Goal: Register for event/course

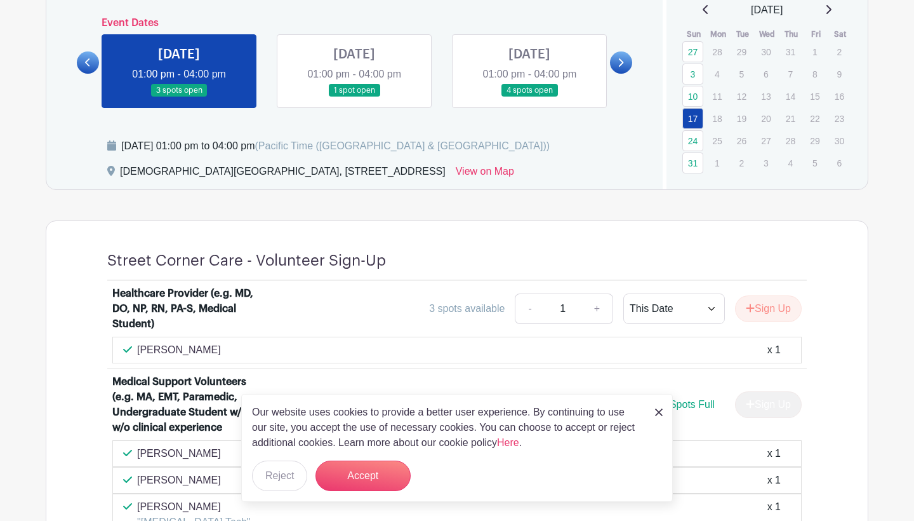
scroll to position [406, 0]
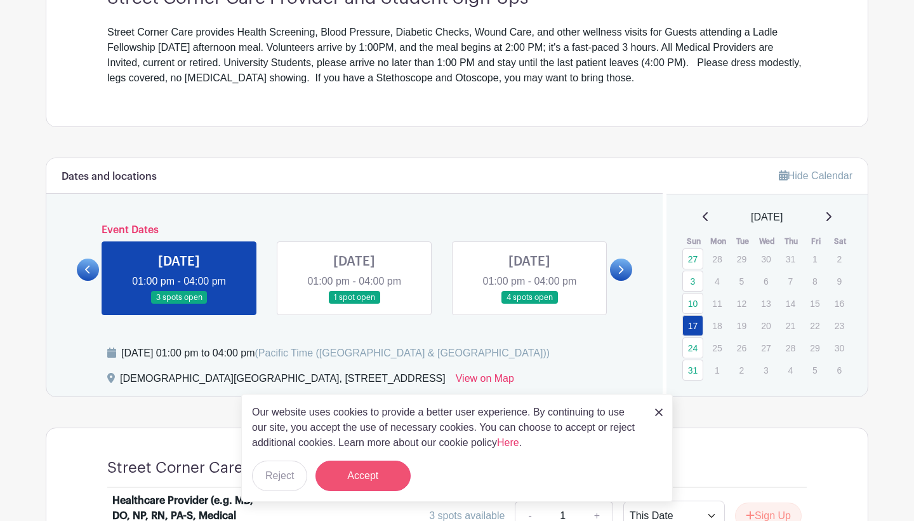
click at [354, 479] on button "Accept" at bounding box center [363, 475] width 95 height 30
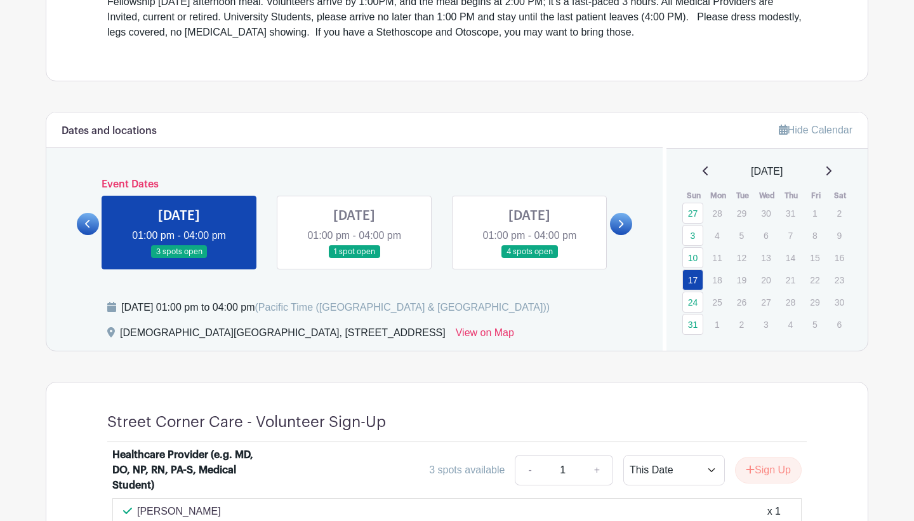
scroll to position [455, 0]
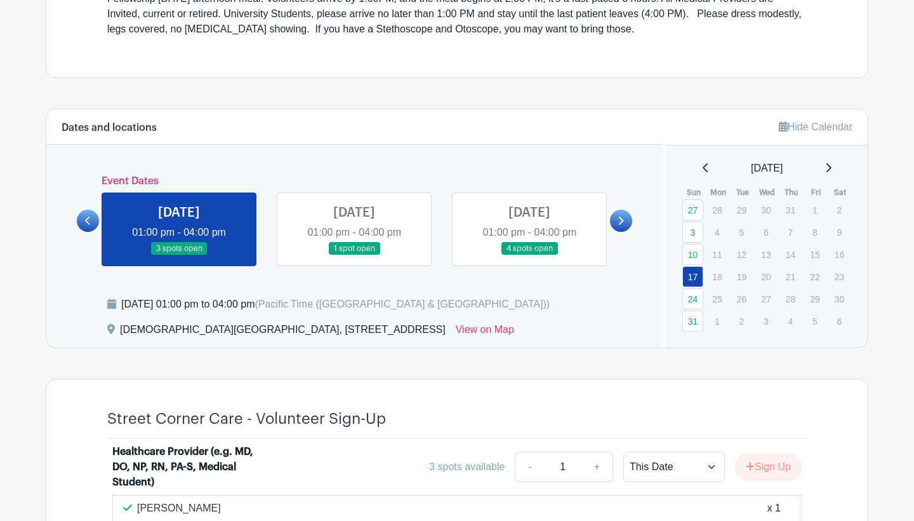
click at [179, 255] on link at bounding box center [179, 255] width 0 height 0
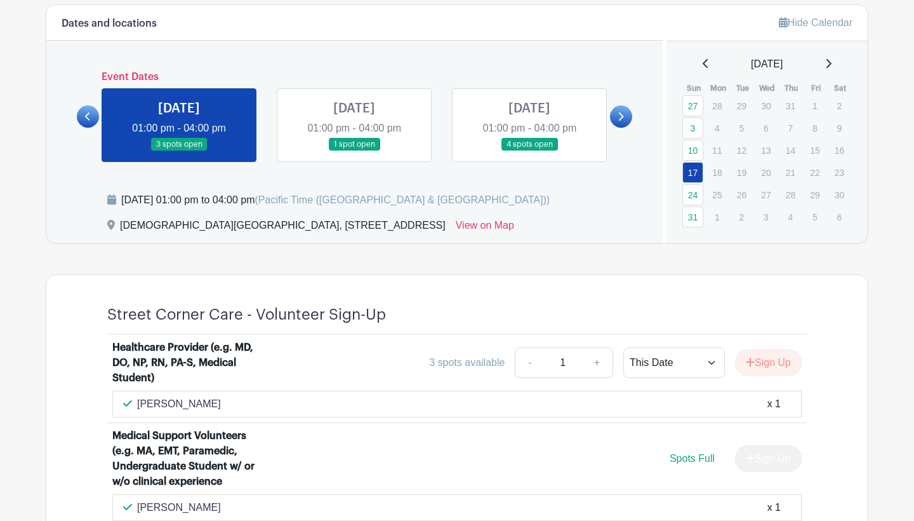
scroll to position [544, 0]
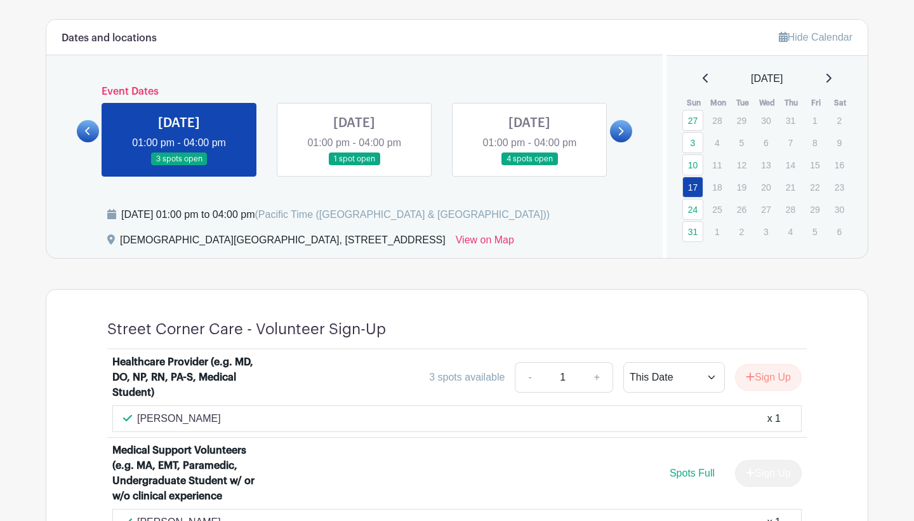
click at [179, 166] on link at bounding box center [179, 166] width 0 height 0
click at [354, 166] on link at bounding box center [354, 166] width 0 height 0
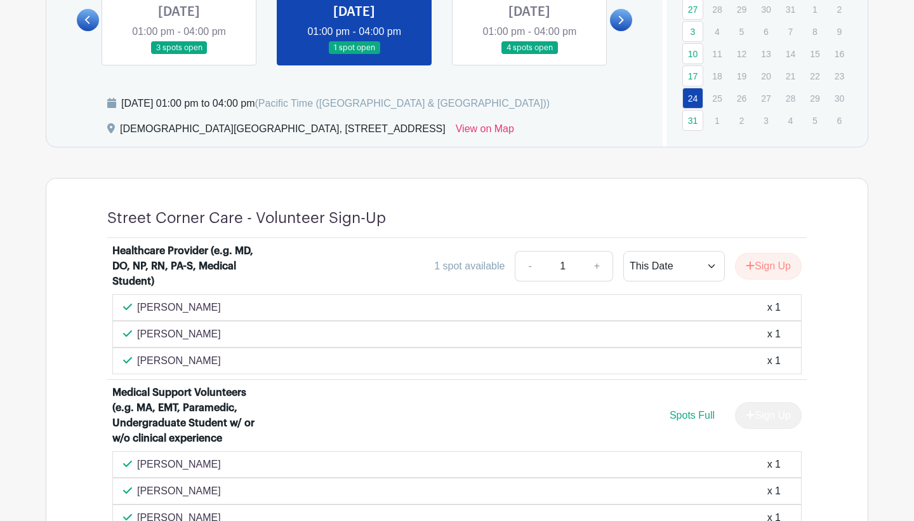
scroll to position [566, 0]
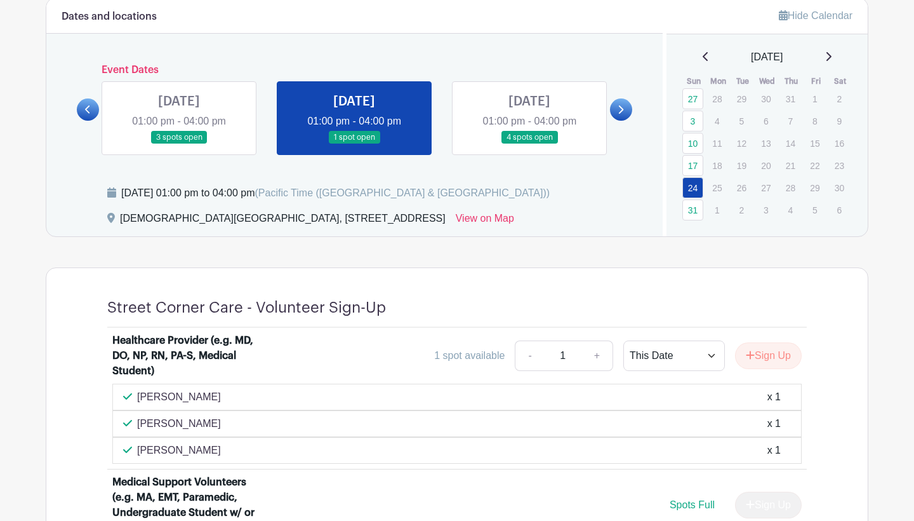
click at [530, 144] on link at bounding box center [530, 144] width 0 height 0
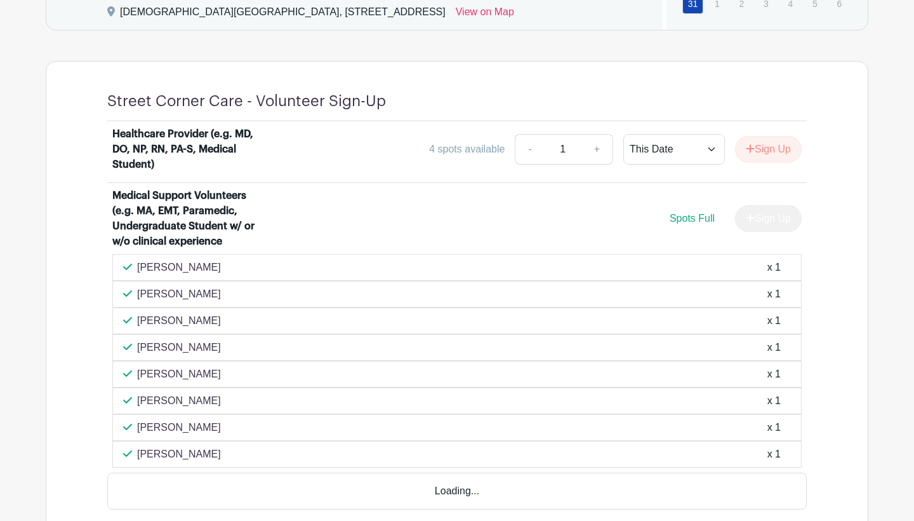
scroll to position [800, 0]
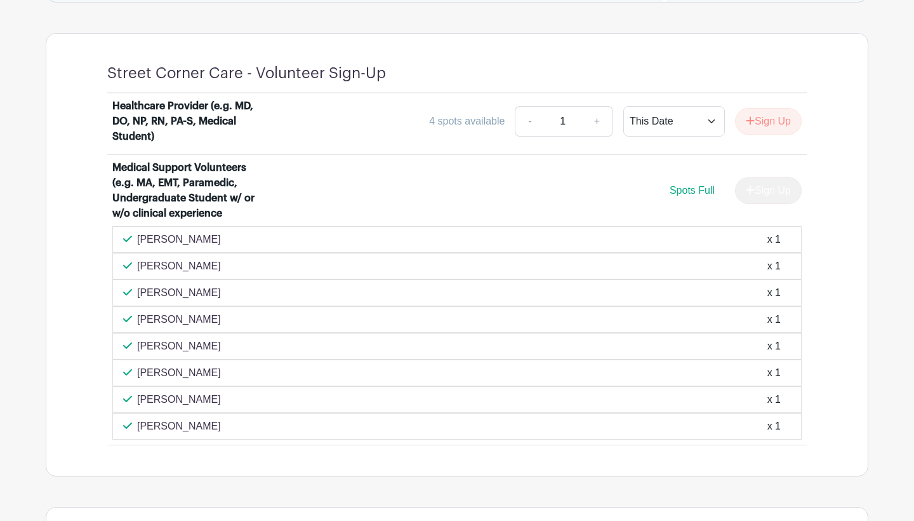
drag, startPoint x: 141, startPoint y: 198, endPoint x: 220, endPoint y: 198, distance: 79.4
click at [209, 198] on div "Medical Support Volunteers (e.g. MA, EMT, Paramedic, Undergraduate Student w/ o…" at bounding box center [190, 190] width 157 height 61
click at [220, 198] on div "Medical Support Volunteers (e.g. MA, EMT, Paramedic, Undergraduate Student w/ o…" at bounding box center [190, 190] width 157 height 61
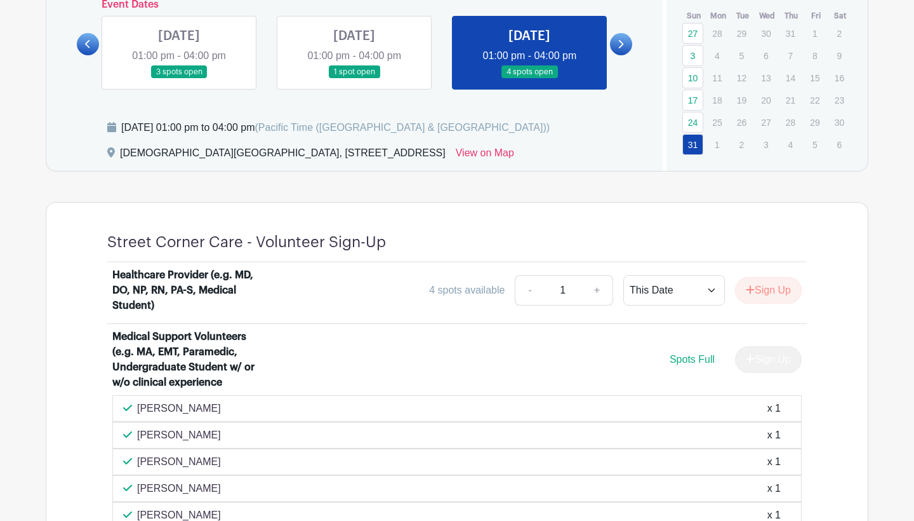
scroll to position [631, 0]
click at [620, 43] on icon at bounding box center [621, 45] width 6 height 10
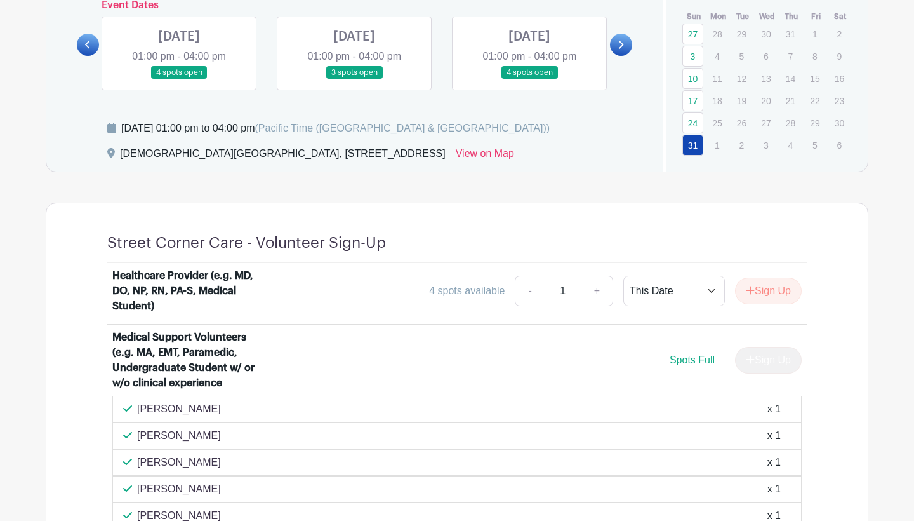
click at [179, 79] on link at bounding box center [179, 79] width 0 height 0
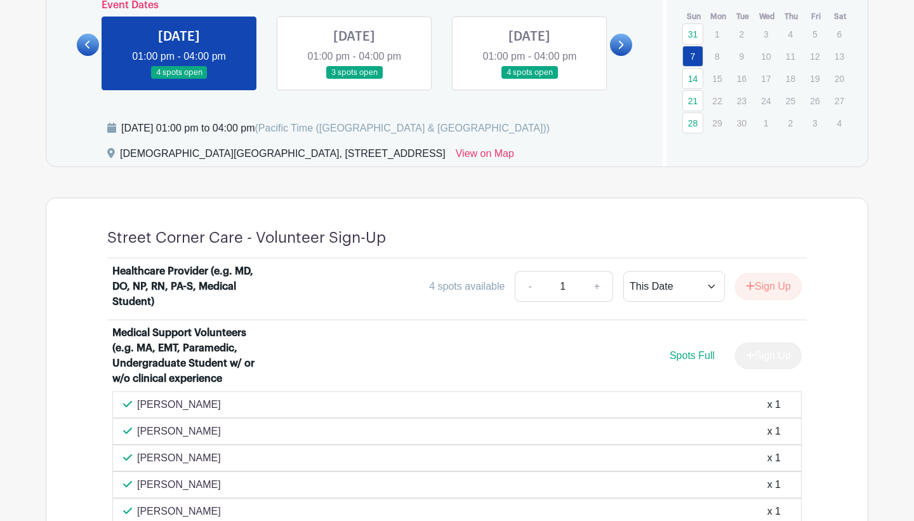
click at [354, 79] on link at bounding box center [354, 79] width 0 height 0
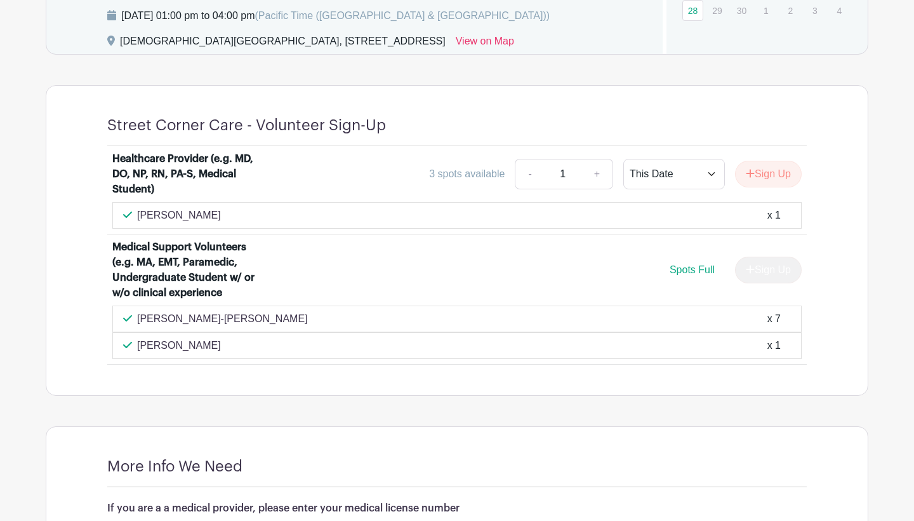
scroll to position [730, 0]
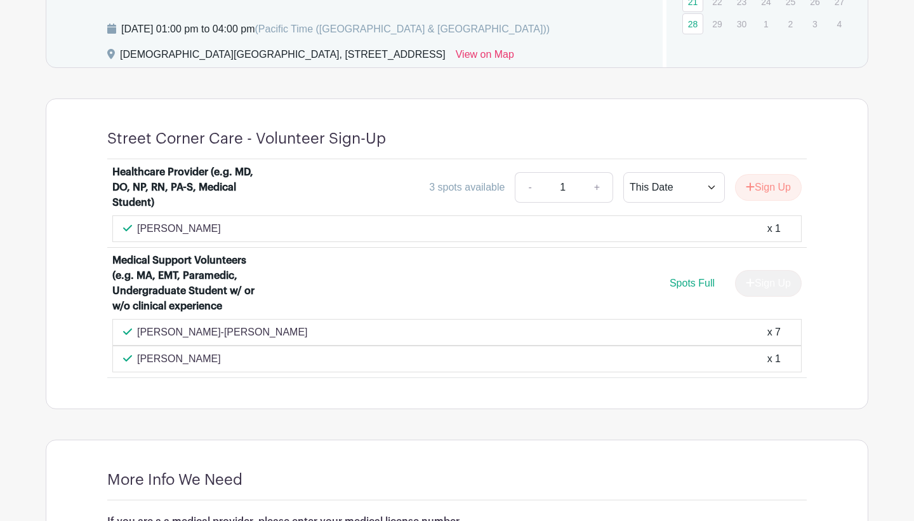
click at [222, 333] on p "[PERSON_NAME]-[PERSON_NAME]" at bounding box center [222, 331] width 171 height 15
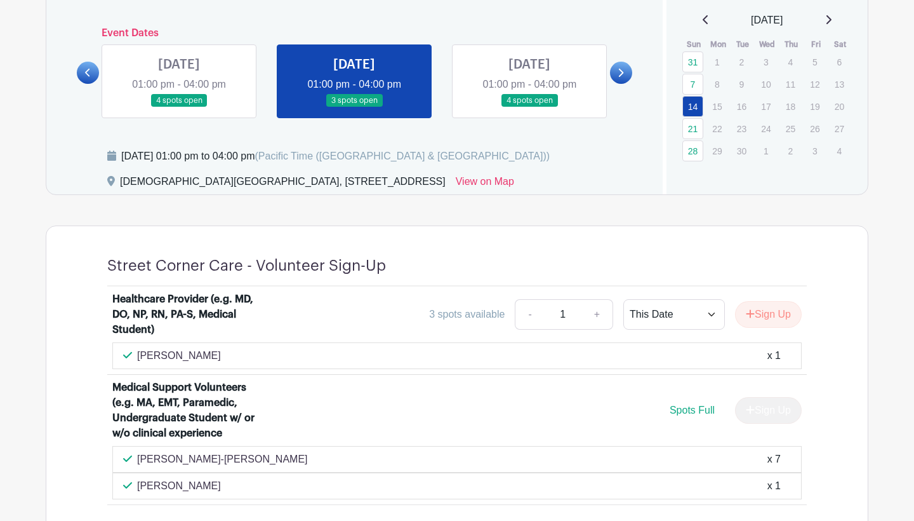
scroll to position [617, 0]
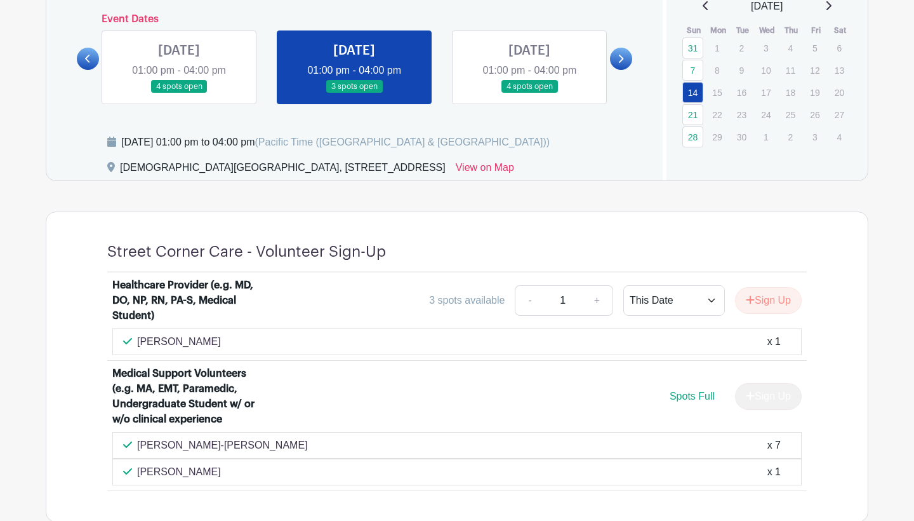
click at [530, 93] on link at bounding box center [530, 93] width 0 height 0
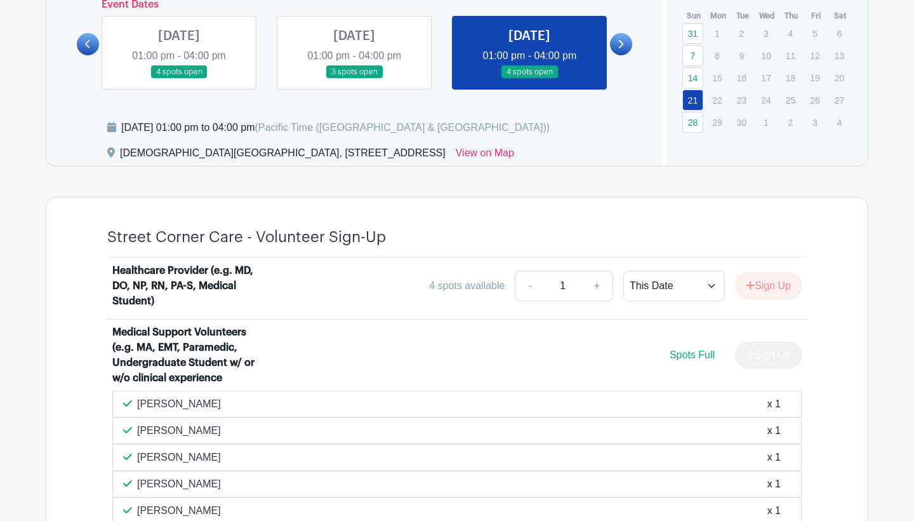
scroll to position [628, 0]
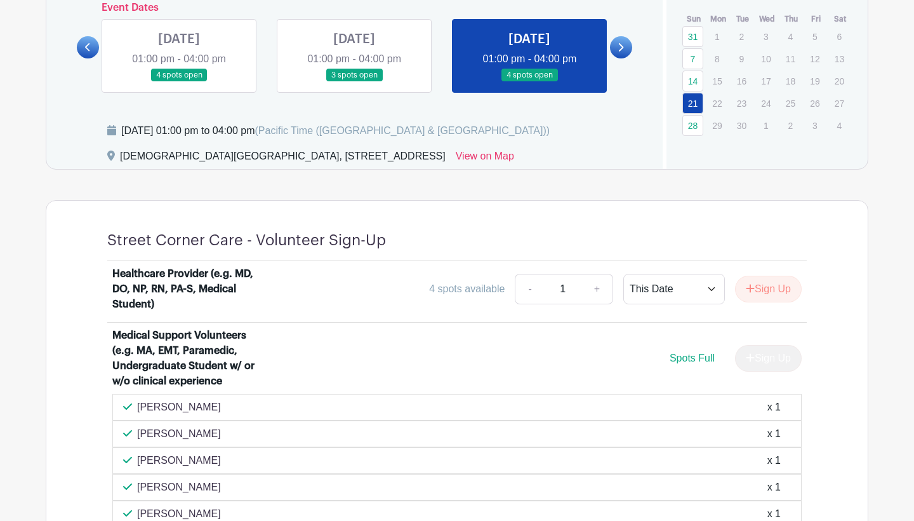
click at [625, 50] on link at bounding box center [621, 47] width 22 height 22
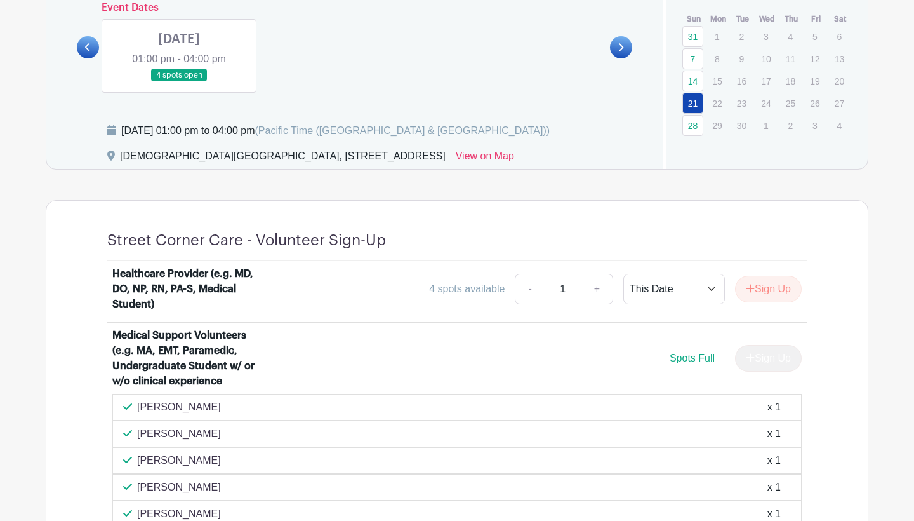
click at [179, 82] on link at bounding box center [179, 82] width 0 height 0
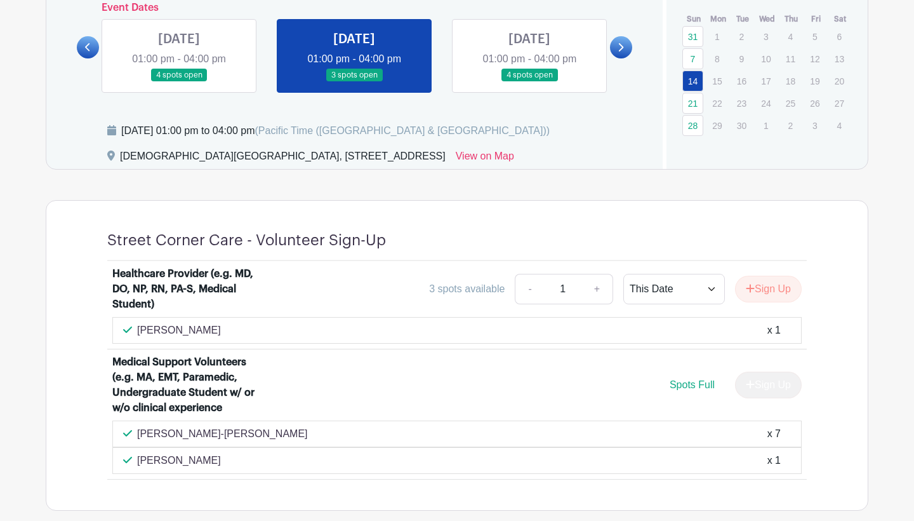
scroll to position [617, 0]
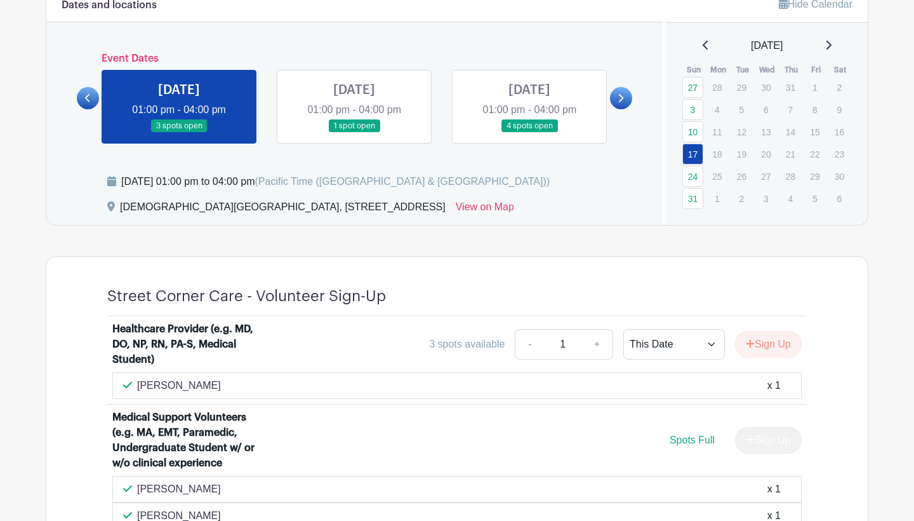
scroll to position [560, 0]
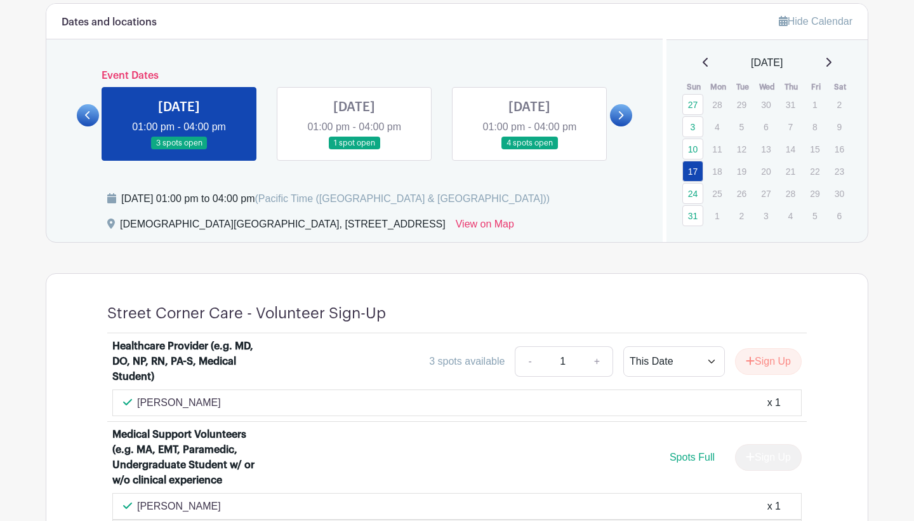
click at [354, 150] on link at bounding box center [354, 150] width 0 height 0
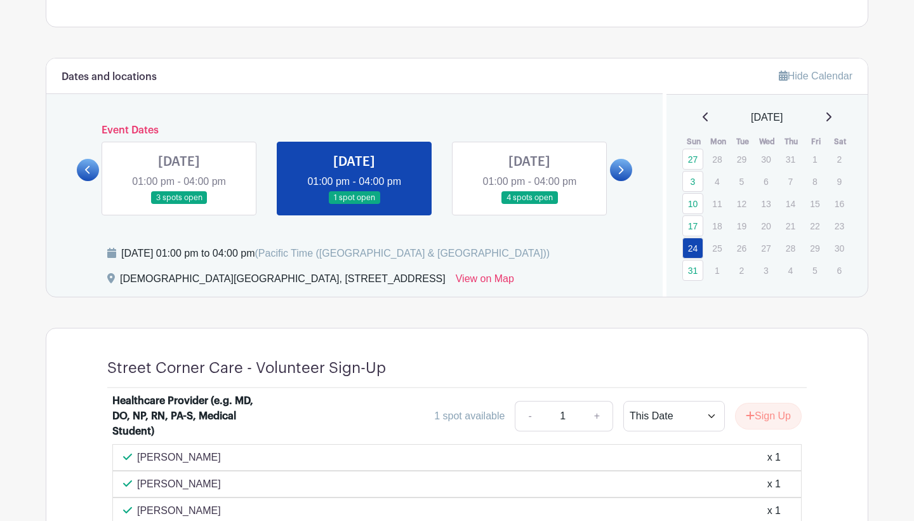
scroll to position [498, 0]
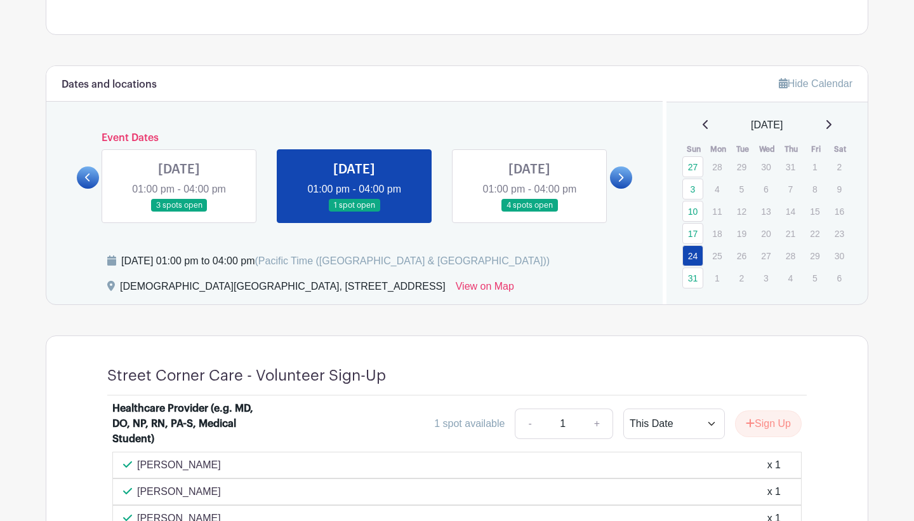
click at [622, 175] on icon at bounding box center [621, 177] width 5 height 8
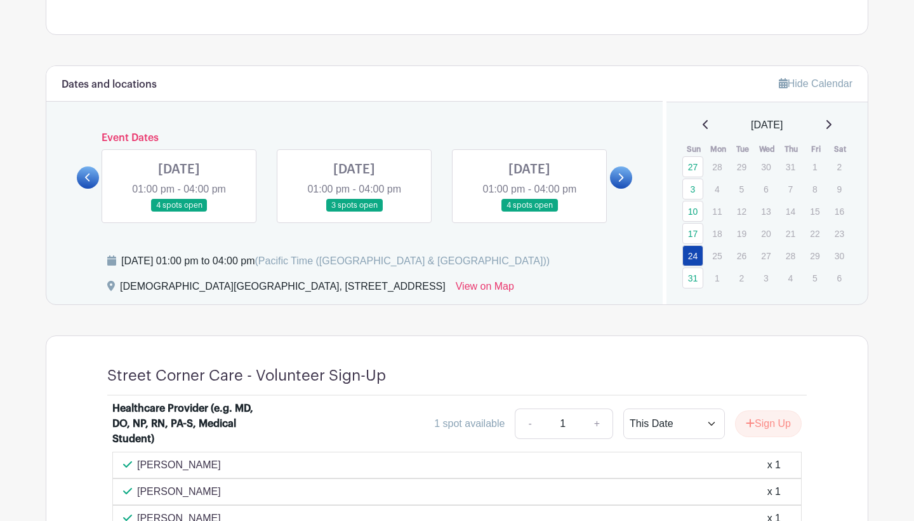
click at [621, 175] on icon at bounding box center [621, 178] width 6 height 10
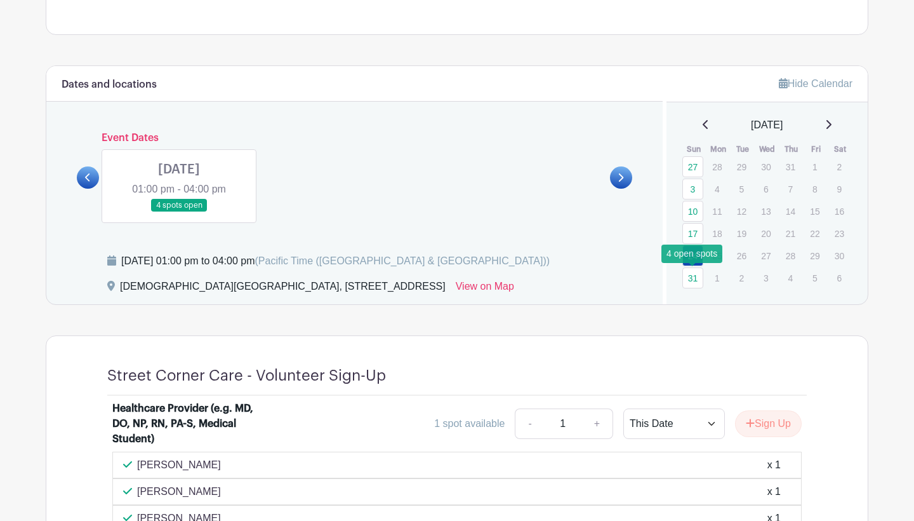
click at [694, 281] on link "31" at bounding box center [693, 277] width 21 height 21
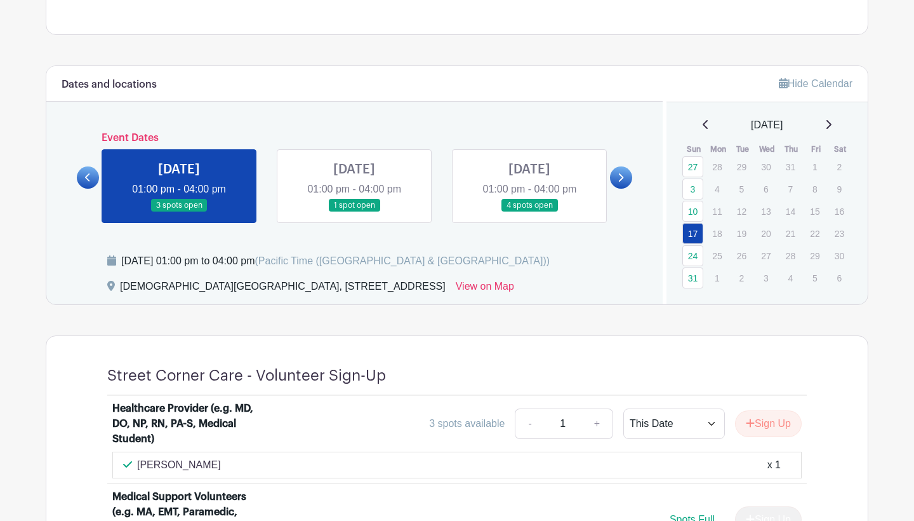
scroll to position [560, 0]
